Goal: Information Seeking & Learning: Learn about a topic

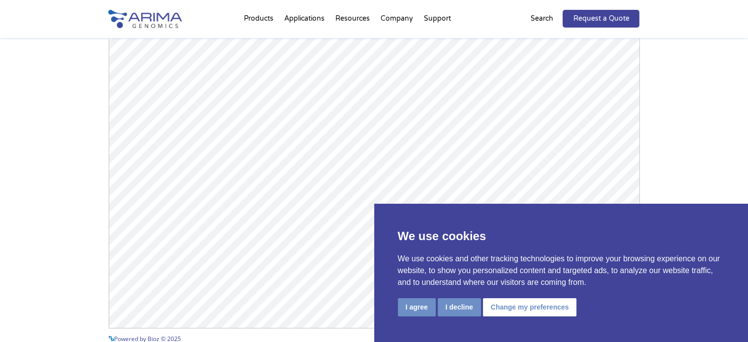
scroll to position [1464, 0]
click at [419, 302] on button "I agree" at bounding box center [417, 307] width 38 height 18
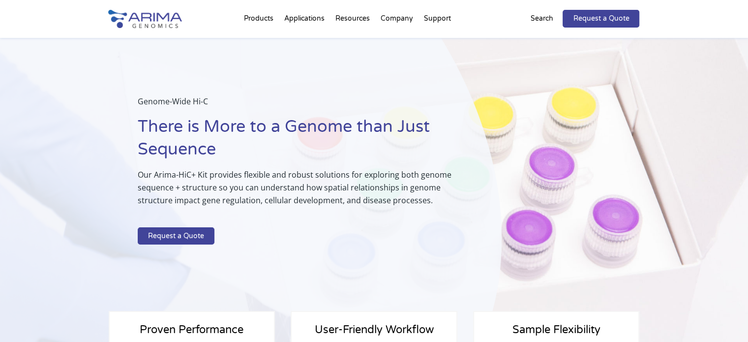
scroll to position [0, 0]
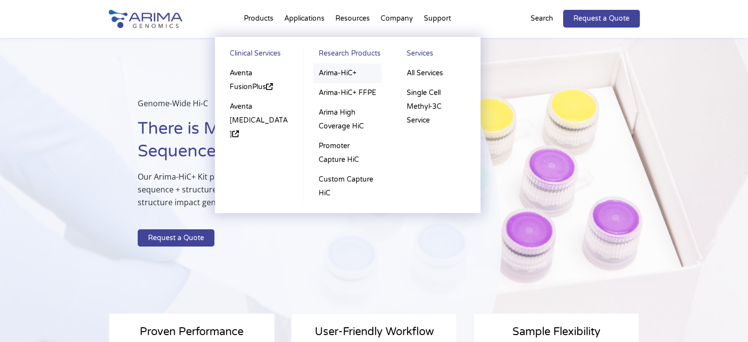
click at [331, 71] on link "Arima-HiC+" at bounding box center [347, 73] width 68 height 20
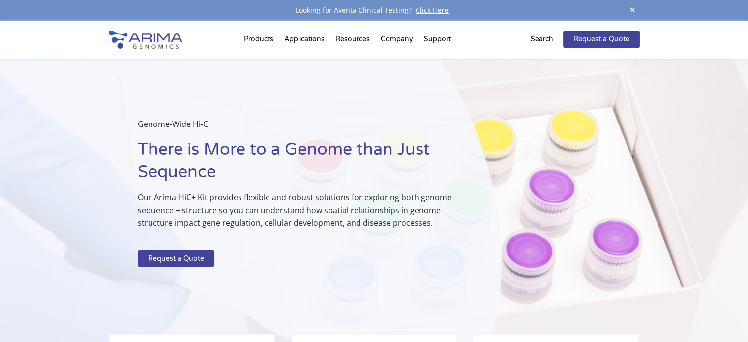
click at [289, 189] on h1 "There is More to a Genome than Just Sequence" at bounding box center [295, 164] width 315 height 53
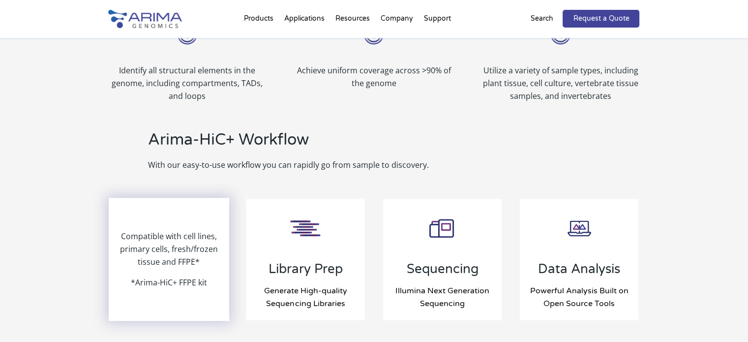
scroll to position [962, 0]
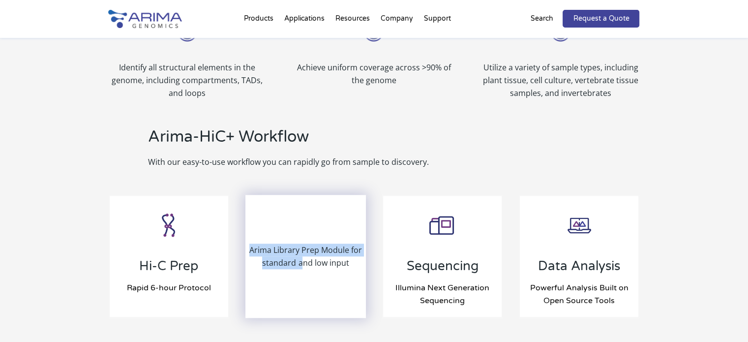
drag, startPoint x: 179, startPoint y: 249, endPoint x: 303, endPoint y: 267, distance: 125.8
click at [303, 267] on div "Hi-C Prep Rapid 6-hour Protocol Compatible with cell lines, primary cells, fres…" at bounding box center [374, 256] width 531 height 150
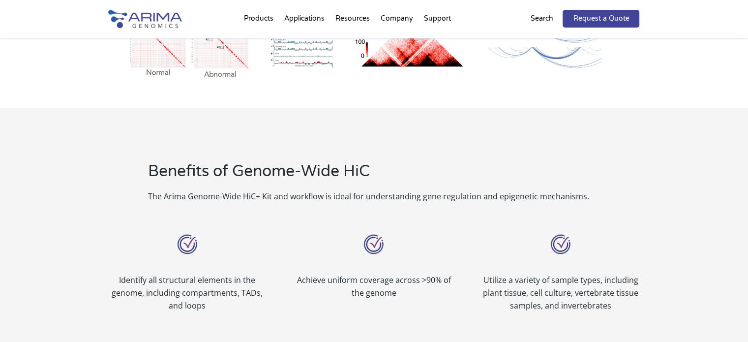
scroll to position [751, 0]
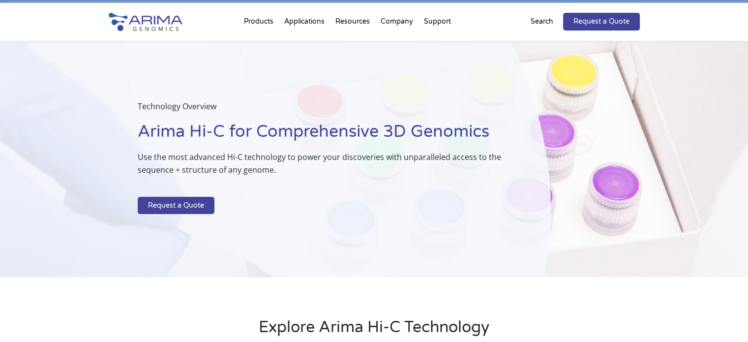
scroll to position [18, 0]
